Goal: Information Seeking & Learning: Learn about a topic

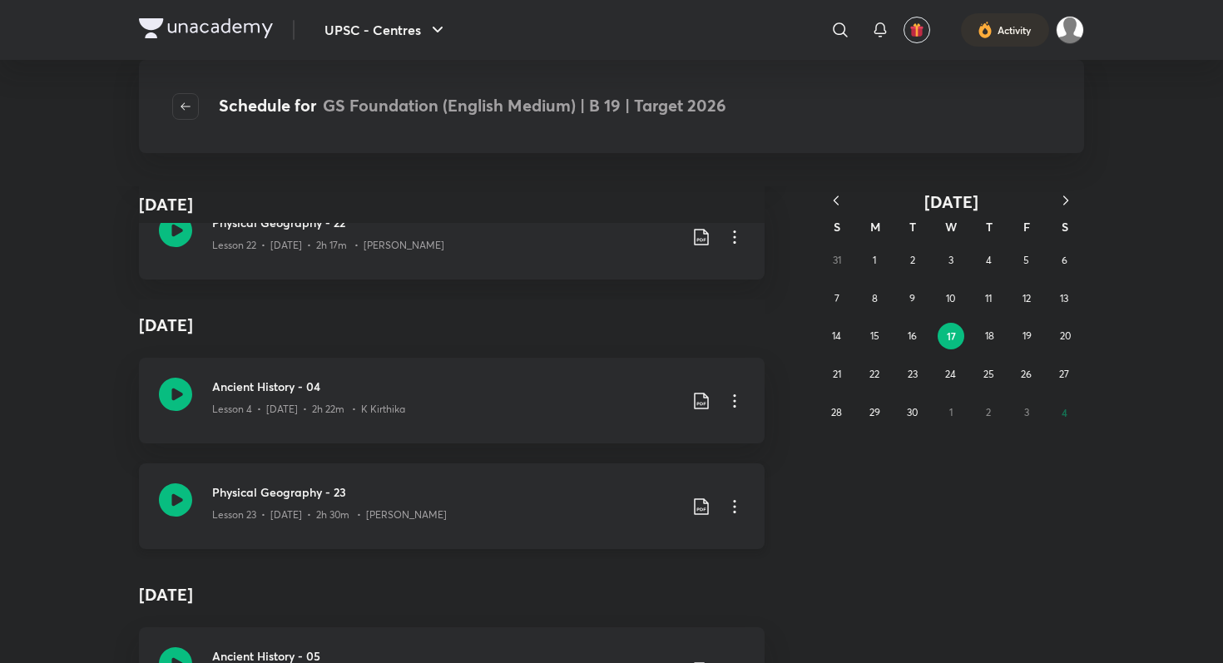
scroll to position [39080, 0]
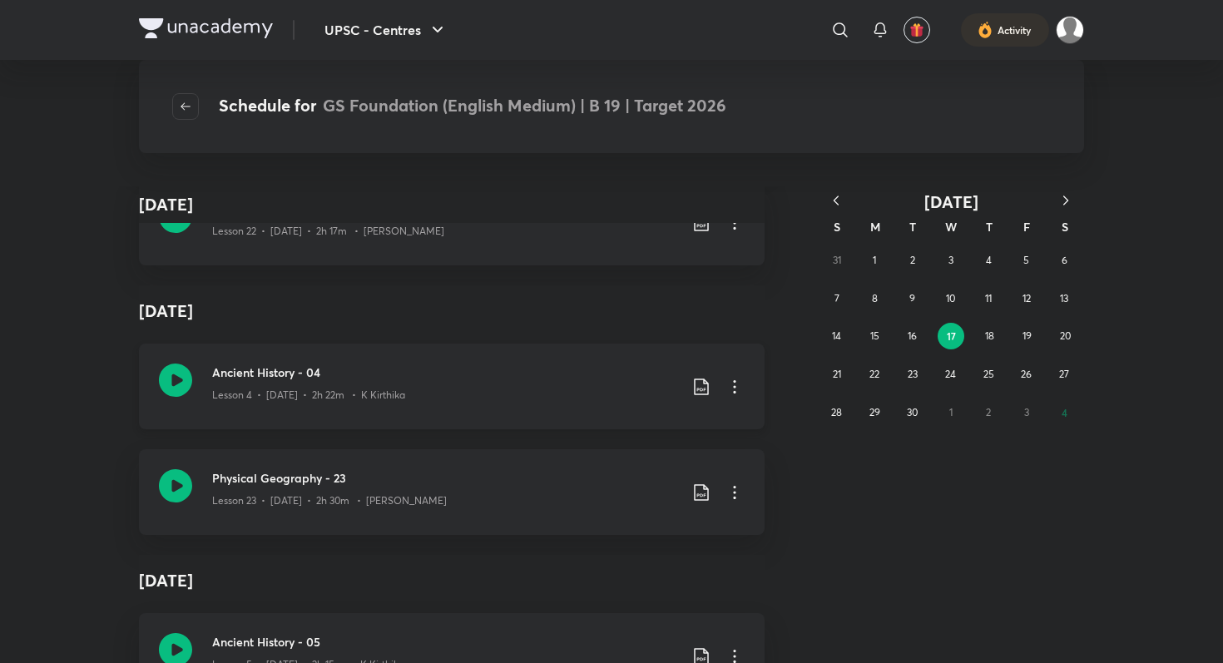
click at [178, 385] on icon at bounding box center [175, 379] width 33 height 33
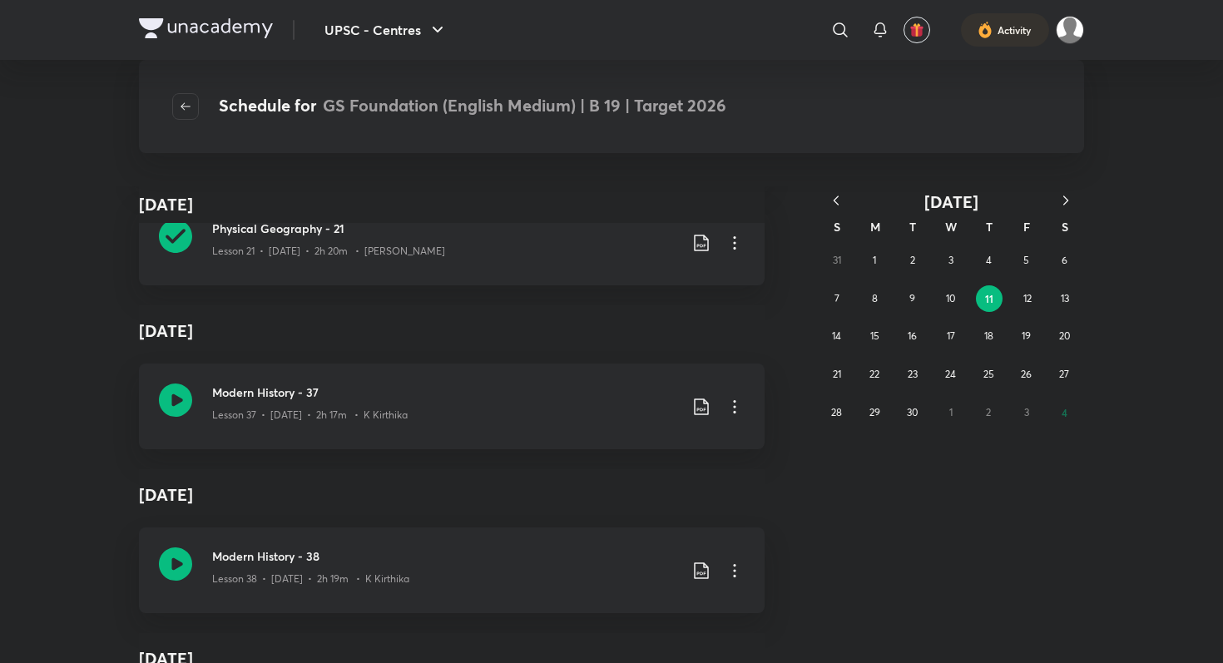
scroll to position [37981, 0]
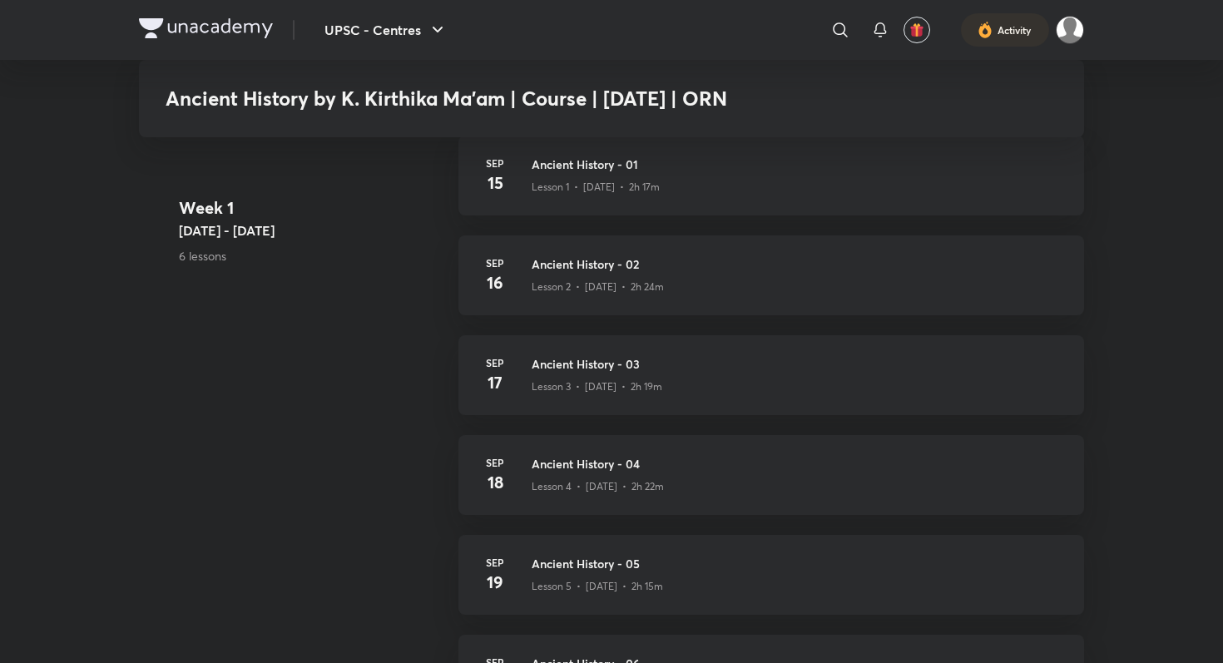
scroll to position [637, 0]
click at [606, 468] on h3 "Ancient History - 04" at bounding box center [797, 460] width 532 height 17
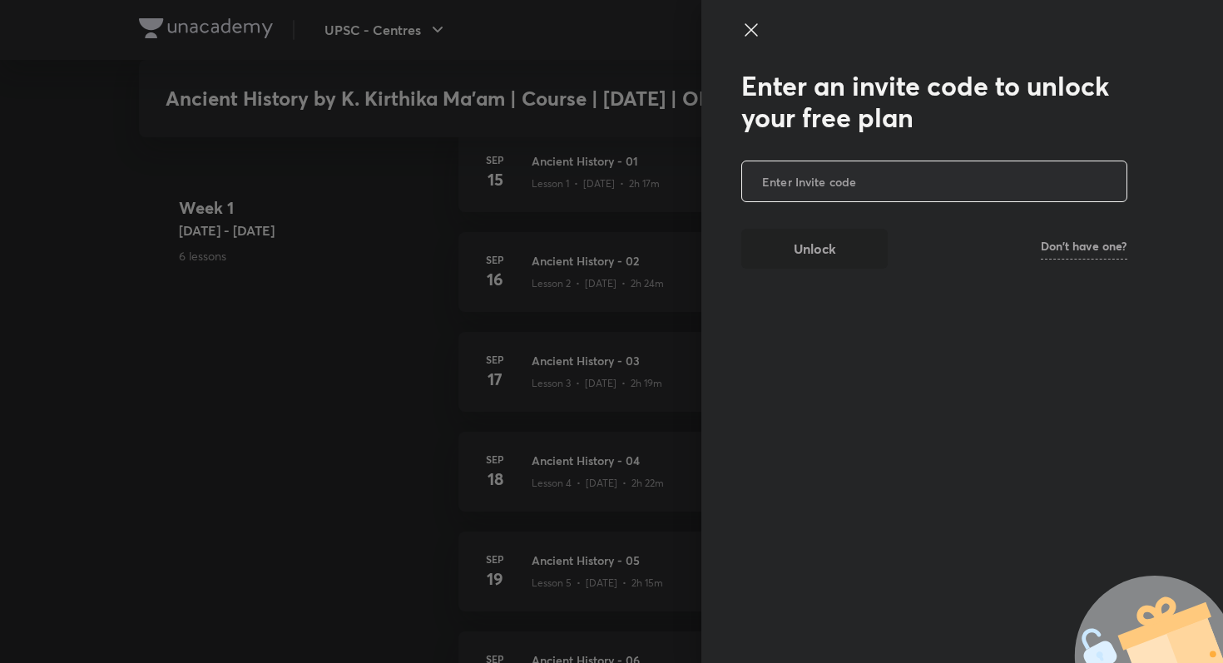
click at [750, 25] on icon at bounding box center [751, 30] width 20 height 20
